Goal: Find contact information: Find contact information

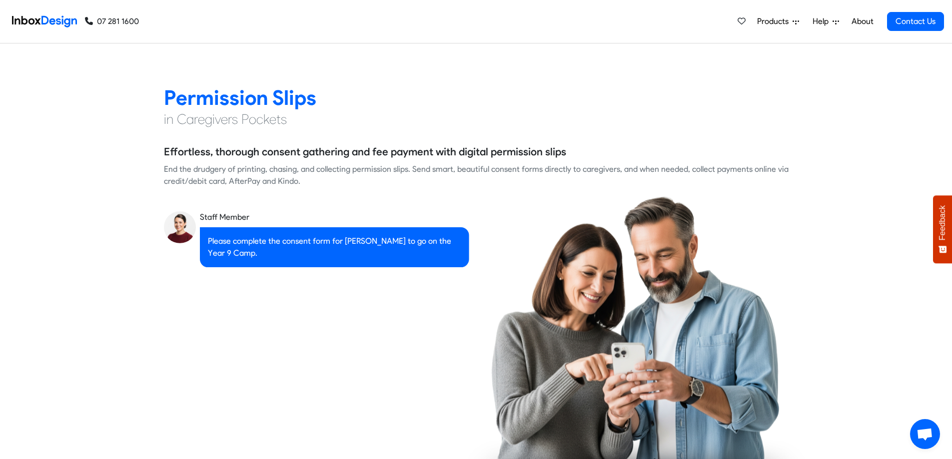
scroll to position [850, 0]
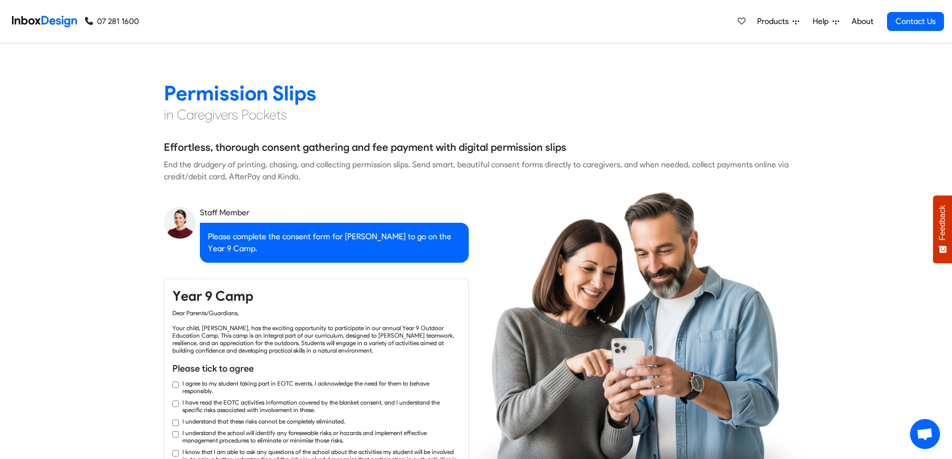
checkbox input "true"
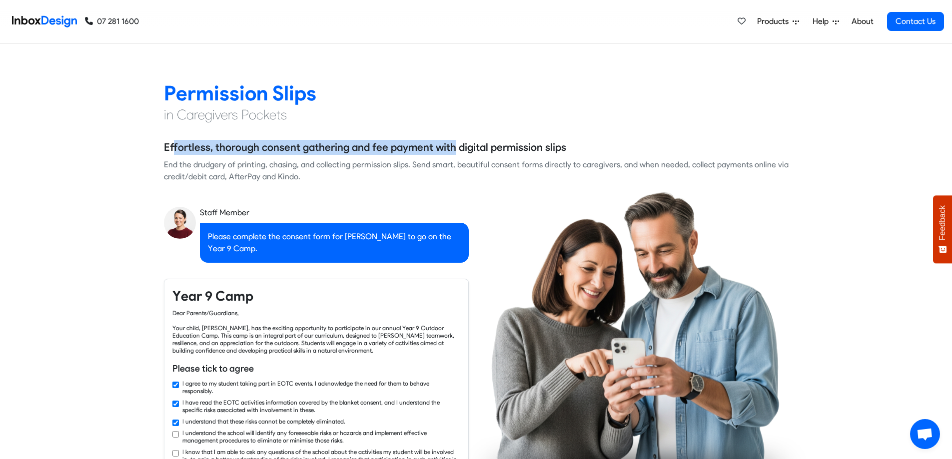
drag, startPoint x: 175, startPoint y: 148, endPoint x: 453, endPoint y: 150, distance: 277.4
click at [453, 150] on h5 "Effortless, thorough consent gathering and fee payment with digital permission …" at bounding box center [365, 147] width 402 height 15
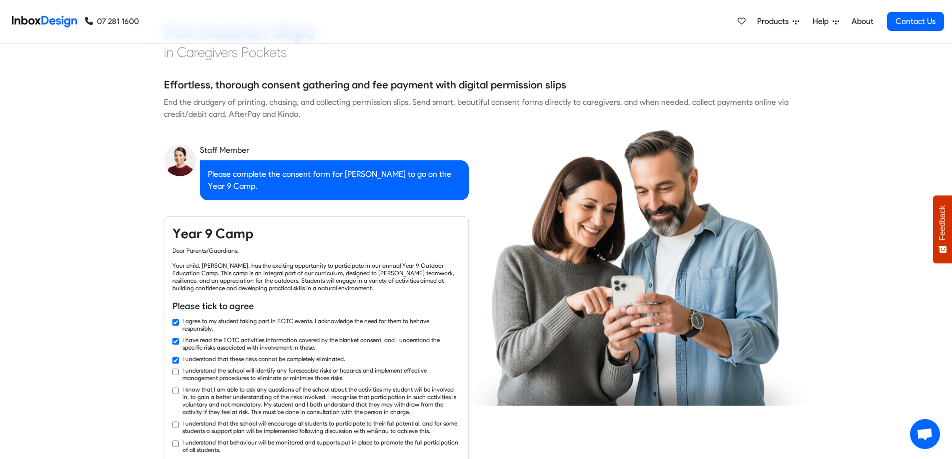
checkbox input "true"
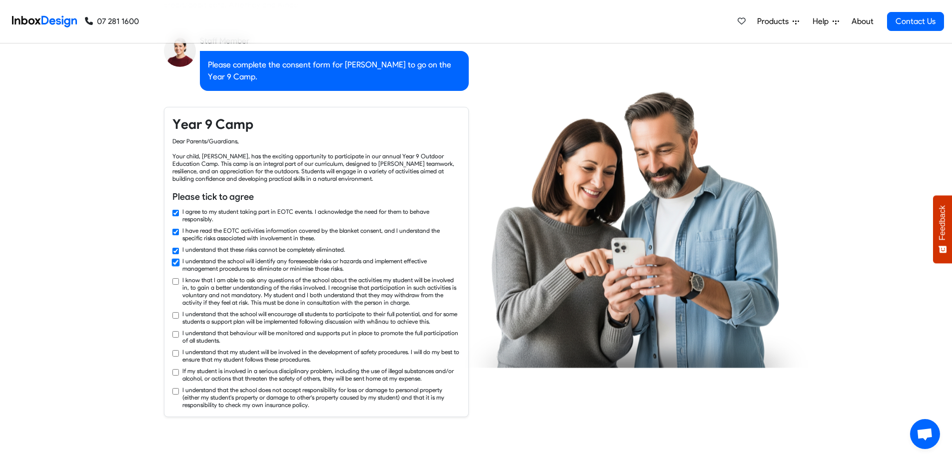
checkbox input "true"
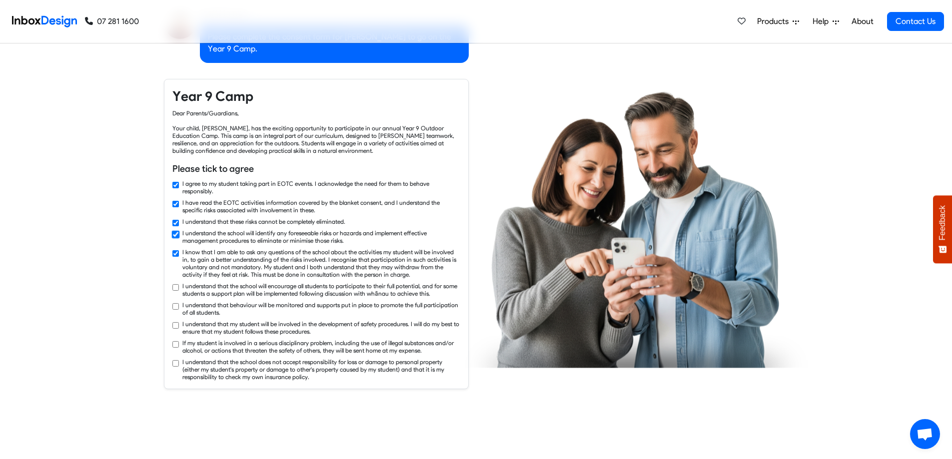
checkbox input "true"
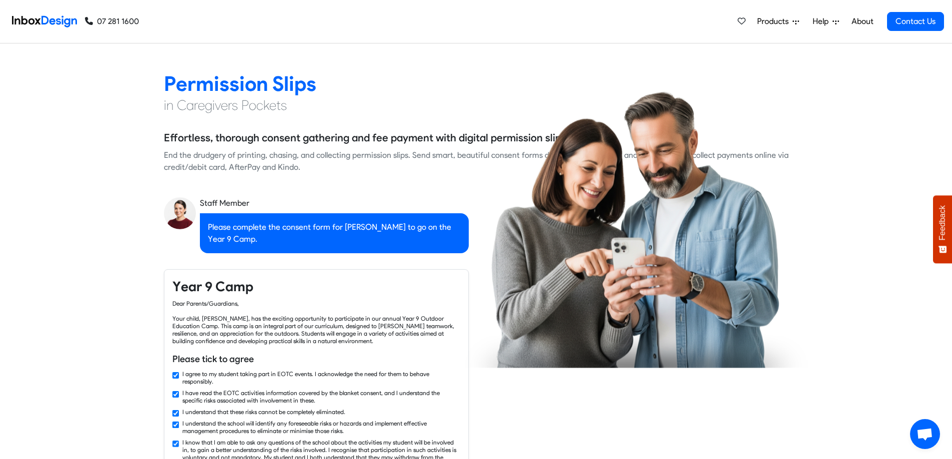
checkbox input "false"
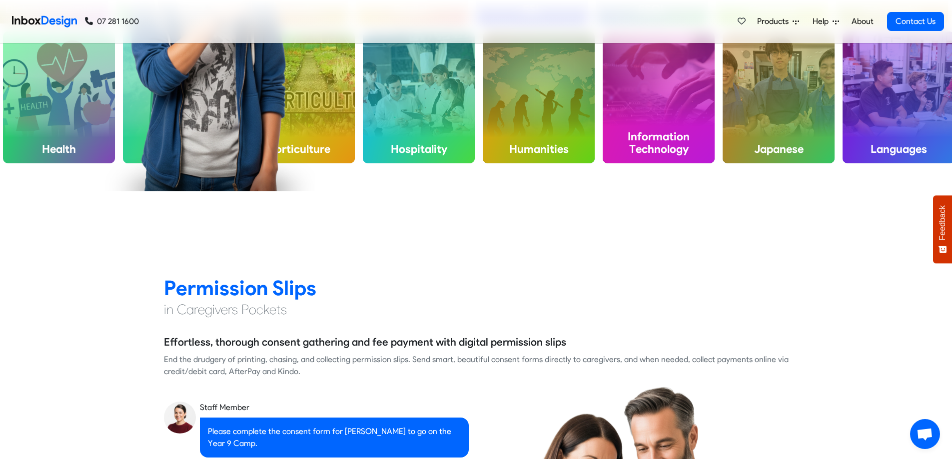
checkbox input "false"
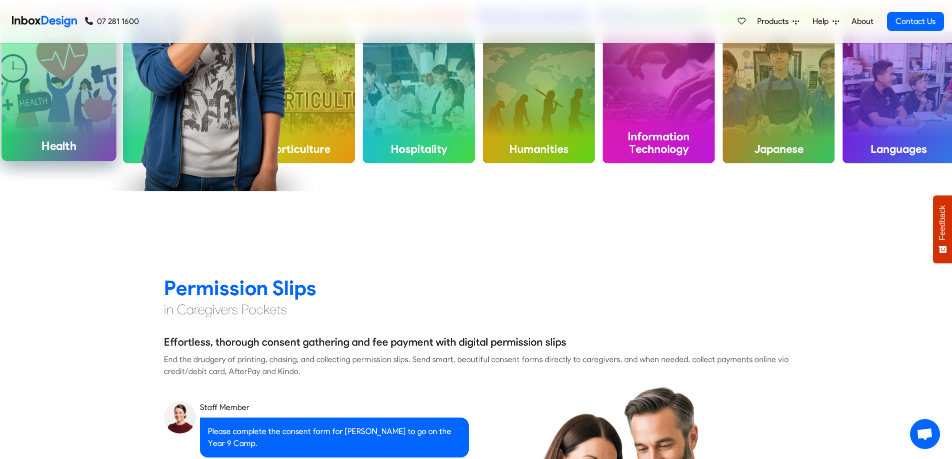
checkbox input "false"
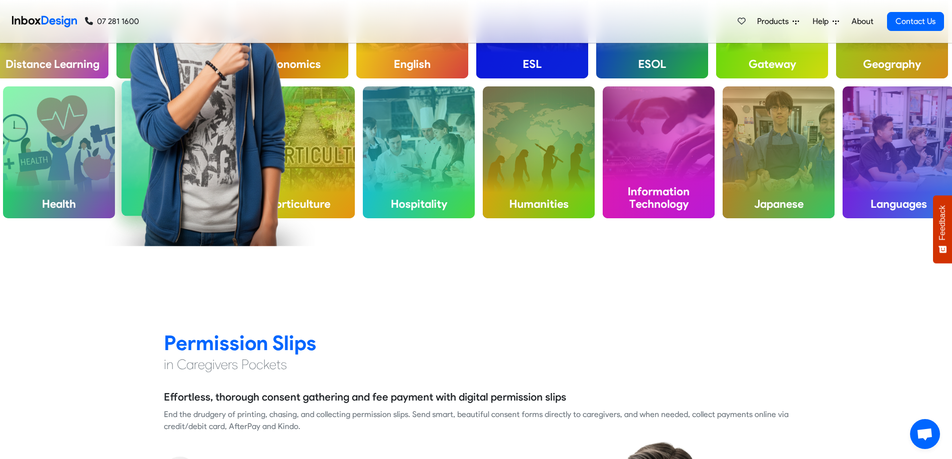
checkbox input "false"
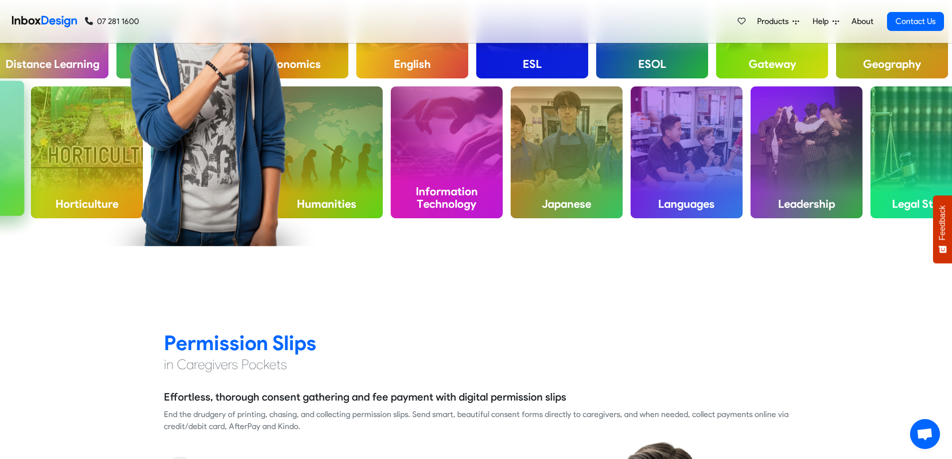
checkbox input "false"
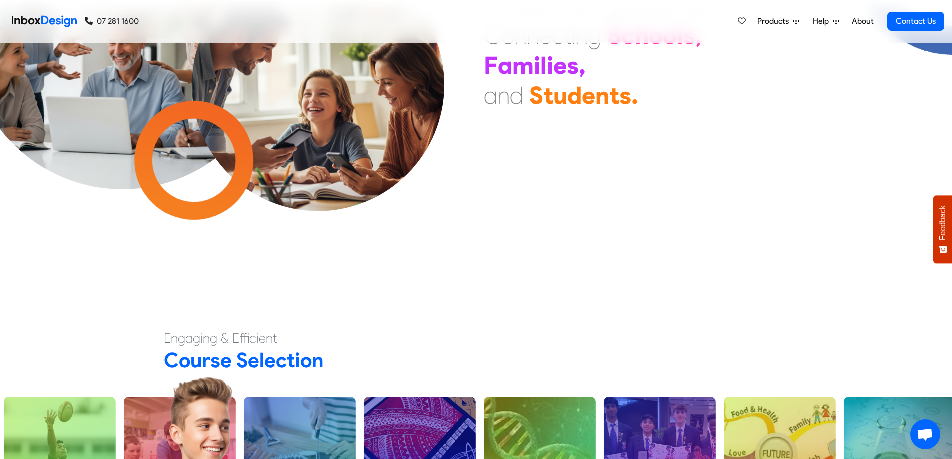
scroll to position [0, 0]
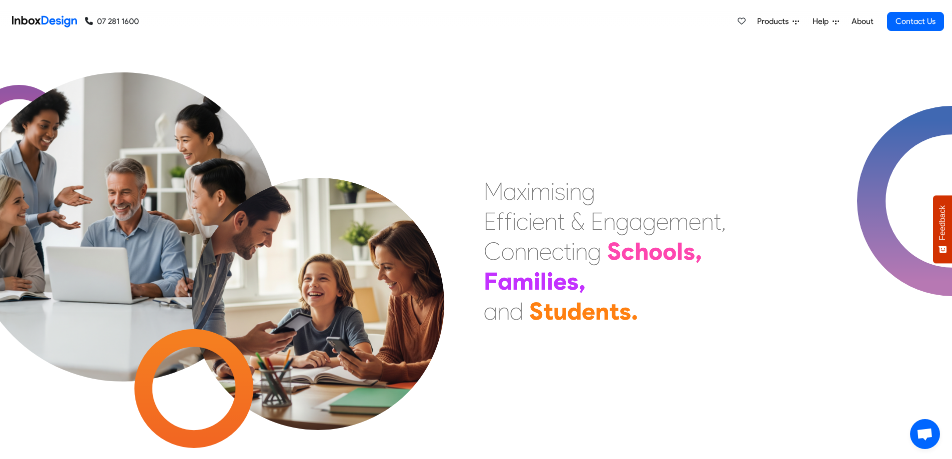
click at [803, 14] on link "Help" at bounding box center [778, 21] width 50 height 20
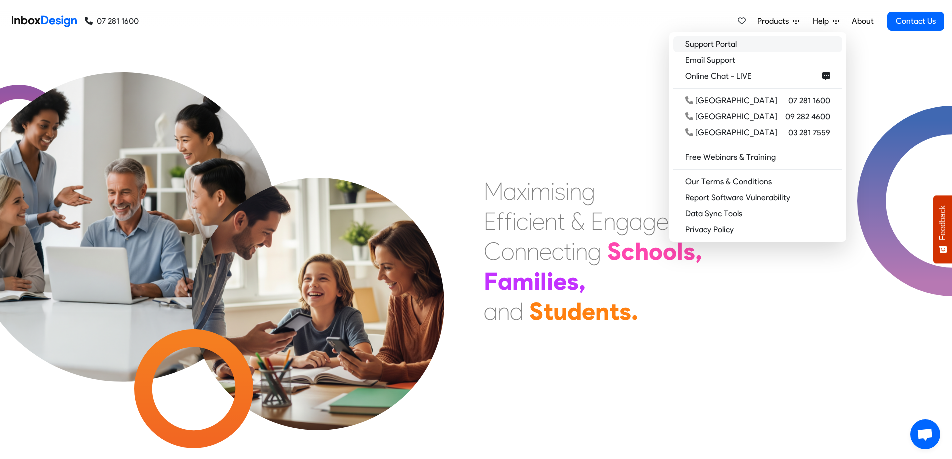
click at [752, 45] on link "Support Portal" at bounding box center [757, 44] width 169 height 16
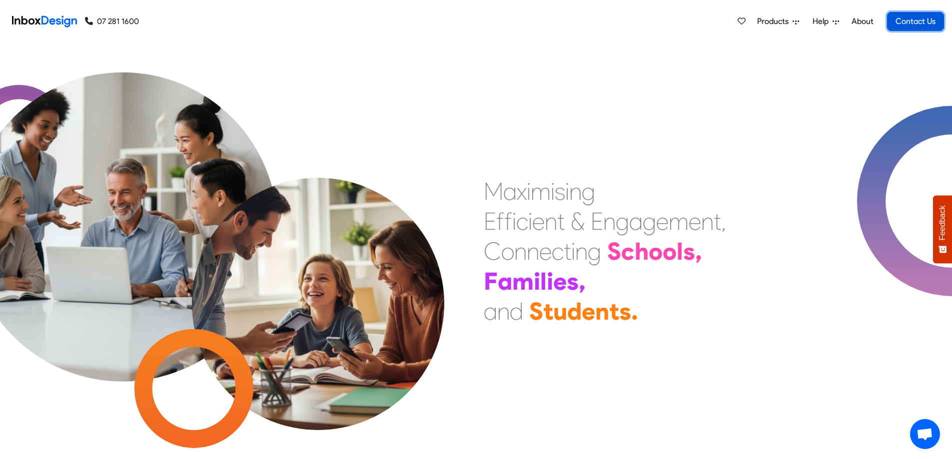
click at [928, 24] on link "Contact Us" at bounding box center [915, 21] width 57 height 19
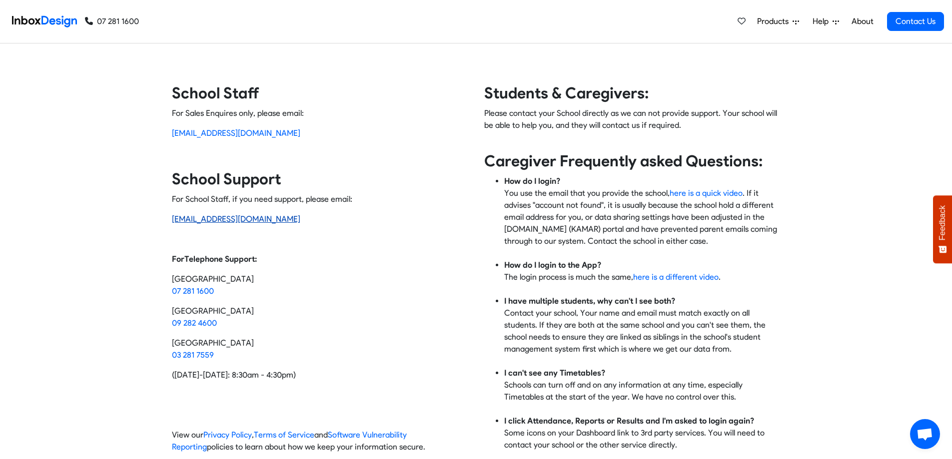
drag, startPoint x: 251, startPoint y: 214, endPoint x: 243, endPoint y: 219, distance: 10.1
